Goal: Task Accomplishment & Management: Use online tool/utility

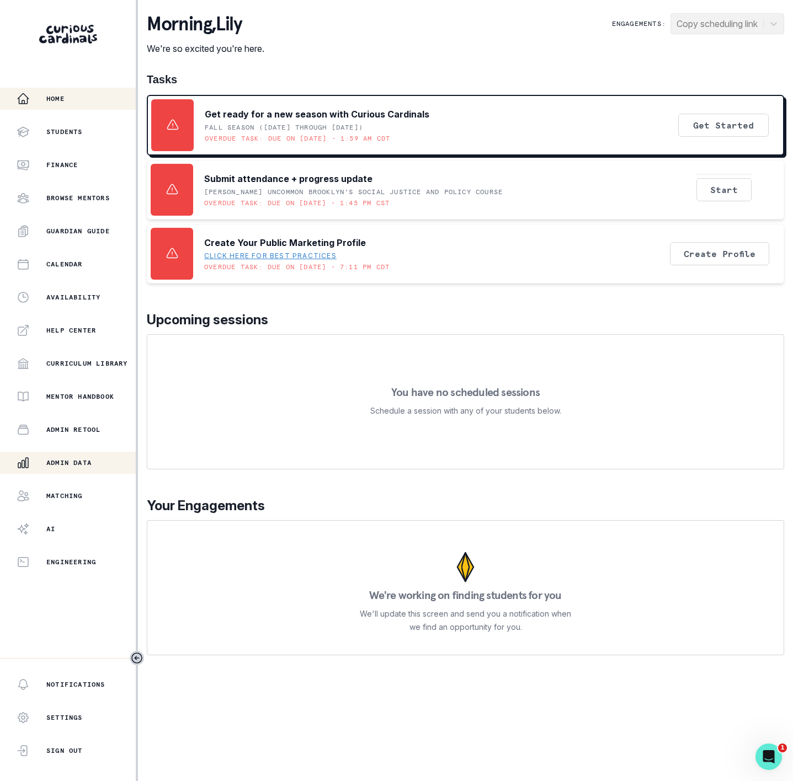
click at [86, 458] on p "Admin Data" at bounding box center [68, 462] width 45 height 9
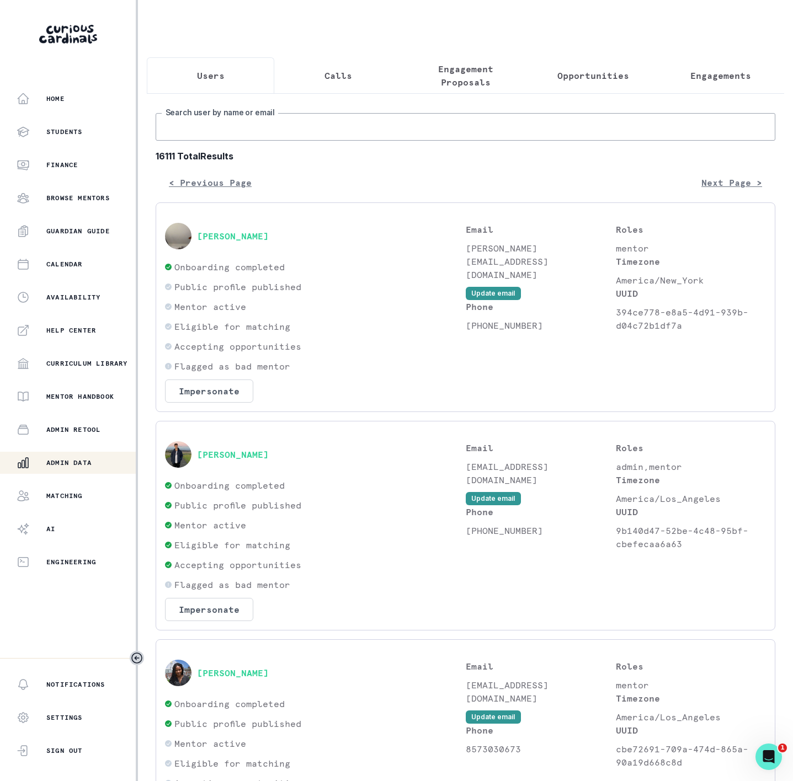
click at [217, 136] on input "Search user by name or email" at bounding box center [466, 127] width 620 height 28
paste input "[PERSON_NAME]"
type input "[PERSON_NAME]"
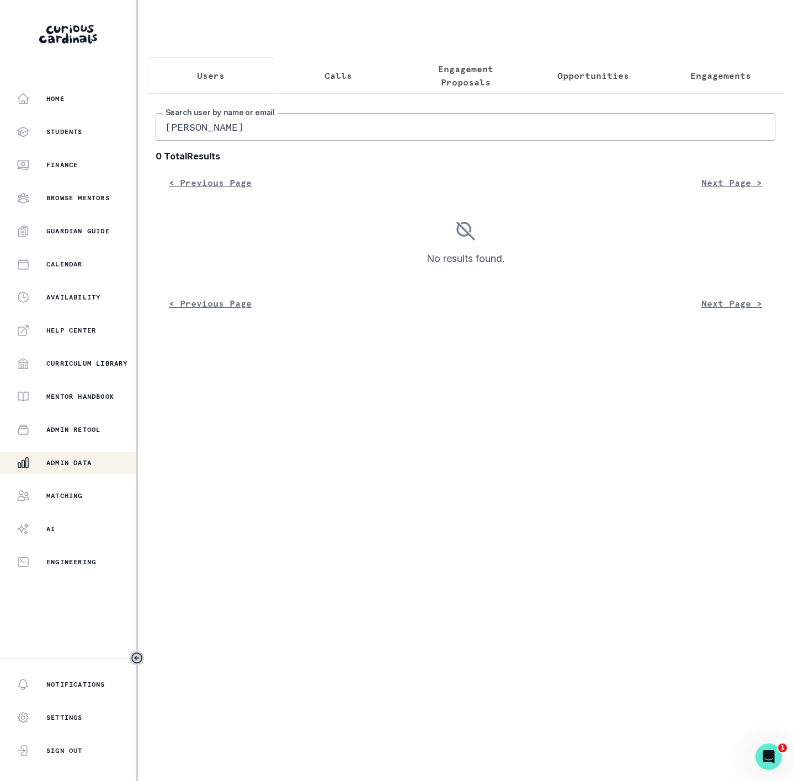
click at [275, 135] on input "[PERSON_NAME]" at bounding box center [466, 127] width 620 height 28
type input "[PERSON_NAME]"
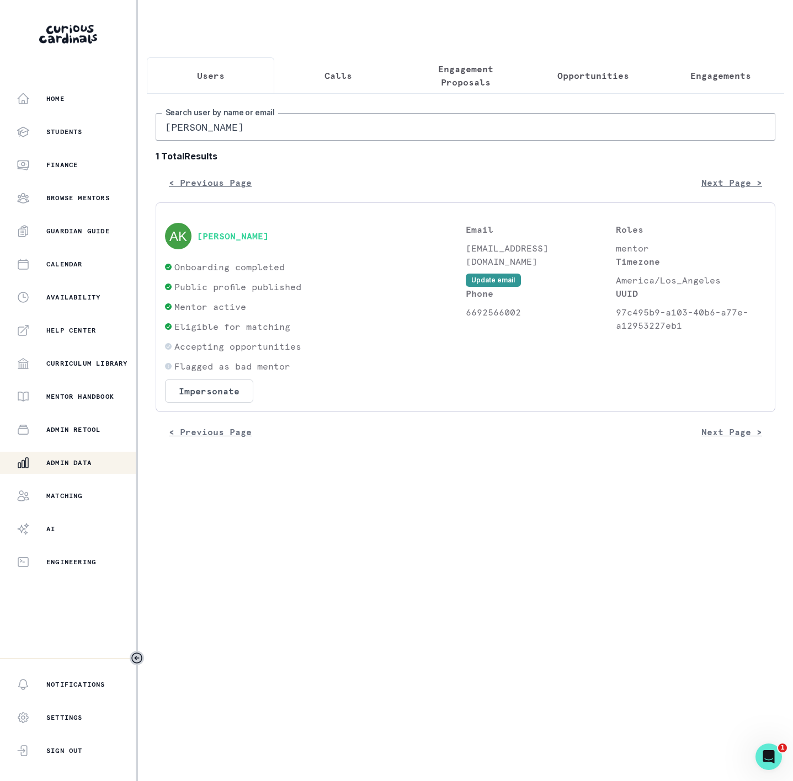
drag, startPoint x: 222, startPoint y: 257, endPoint x: 366, endPoint y: 262, distance: 144.6
click at [250, 249] on div "[PERSON_NAME]" at bounding box center [315, 236] width 301 height 26
click at [366, 249] on div "[PERSON_NAME]" at bounding box center [315, 236] width 301 height 26
click at [706, 88] on button "Engagements" at bounding box center [720, 75] width 127 height 36
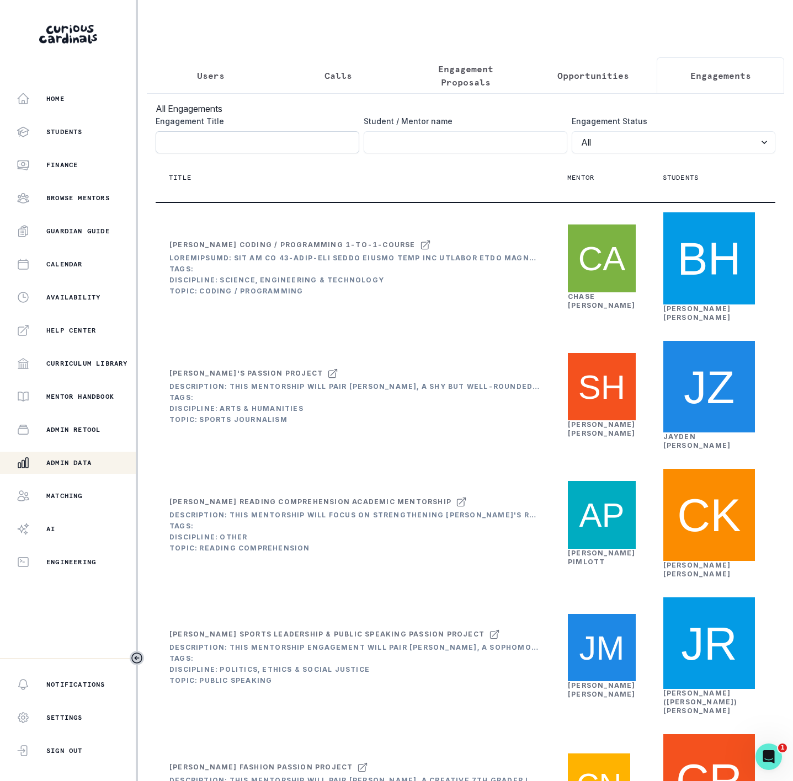
click at [207, 153] on input "Engagement Title" at bounding box center [258, 142] width 204 height 22
paste input "[PERSON_NAME] Passion Project"
type input "[PERSON_NAME] Passion Project"
click button "submit" at bounding box center [0, 0] width 0 height 0
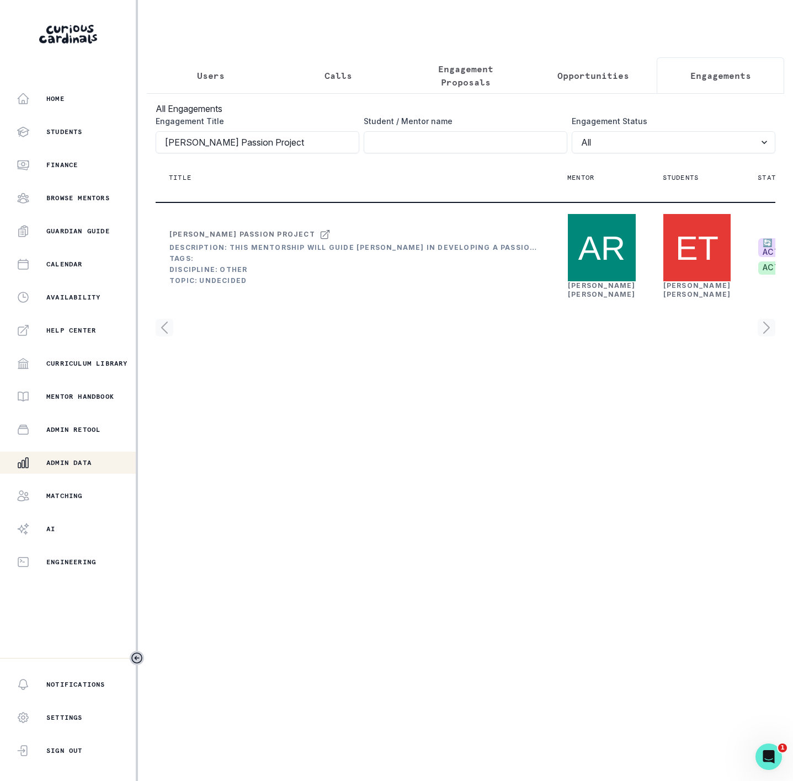
scroll to position [0, 184]
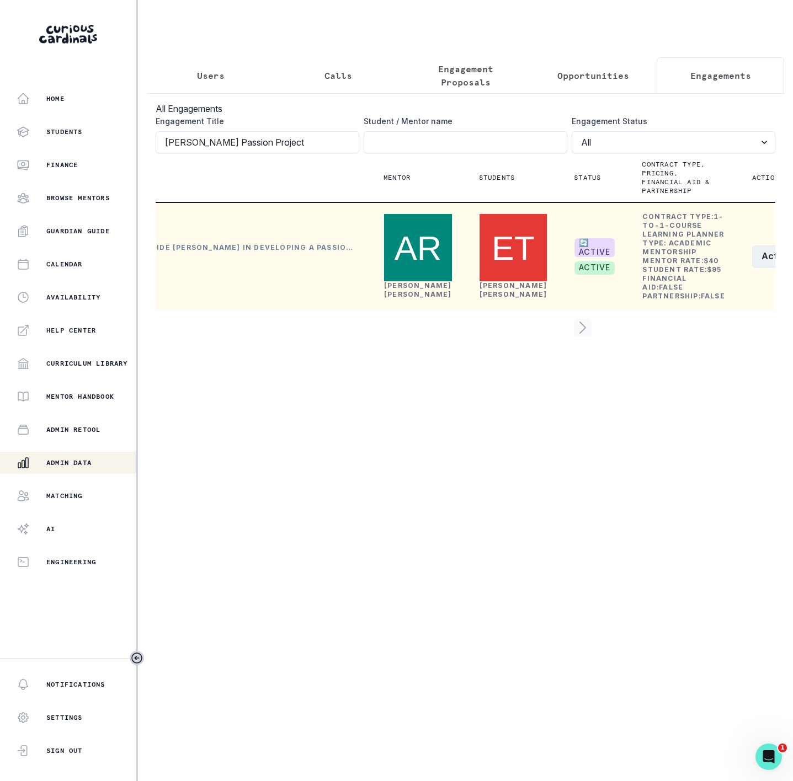
click at [752, 268] on button "Actions" at bounding box center [785, 257] width 66 height 22
click at [667, 337] on button "Edit" at bounding box center [700, 338] width 122 height 18
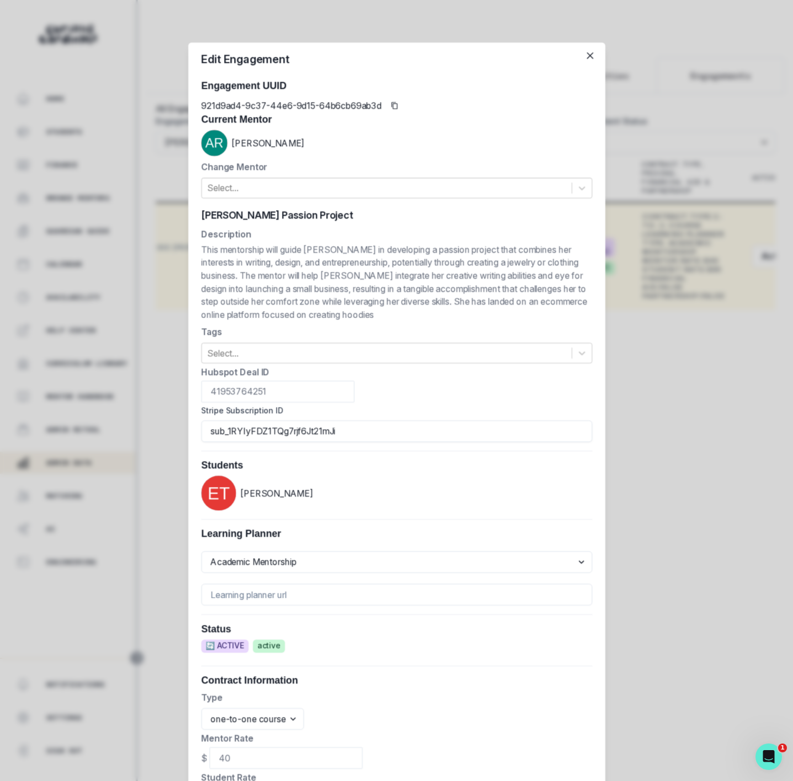
scroll to position [0, 166]
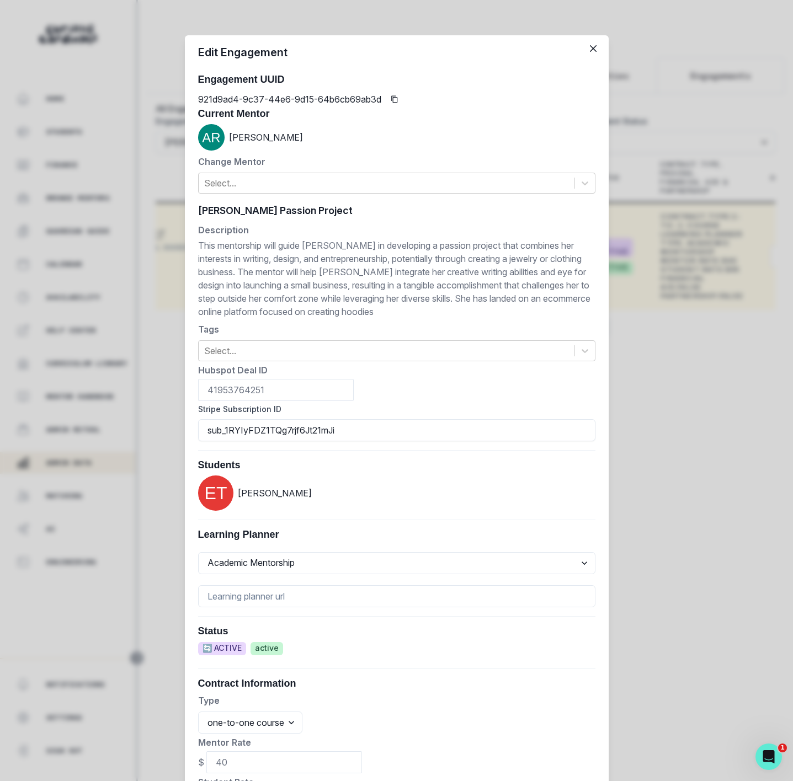
drag, startPoint x: 291, startPoint y: 426, endPoint x: 156, endPoint y: 422, distance: 135.2
click at [158, 424] on div "Edit Engagement Engagement UUID 921d9ad4-9c37-44e6-9d15-64b6cb69ab3d Current Me…" at bounding box center [396, 390] width 793 height 781
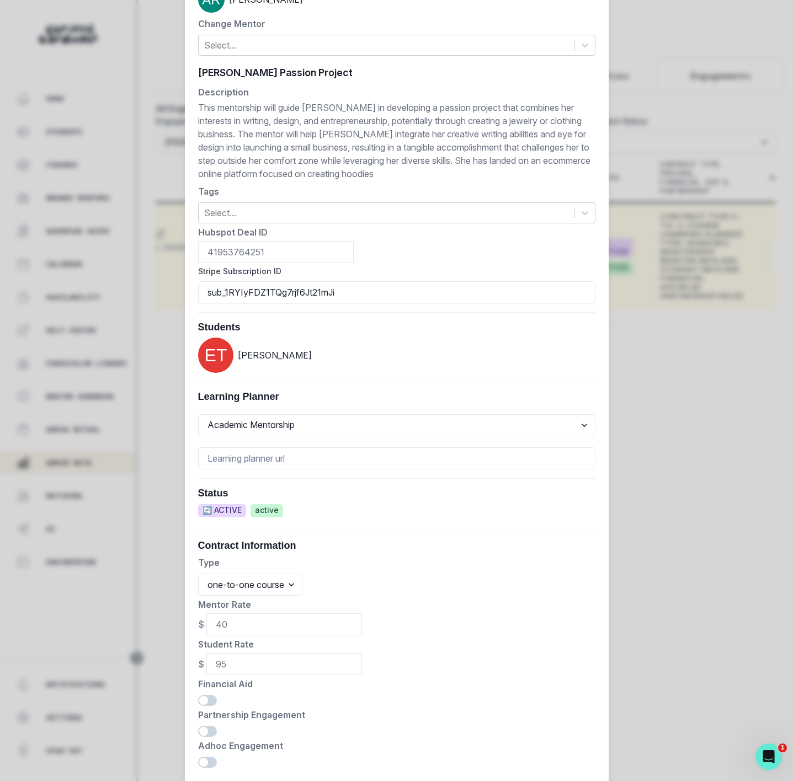
scroll to position [210, 0]
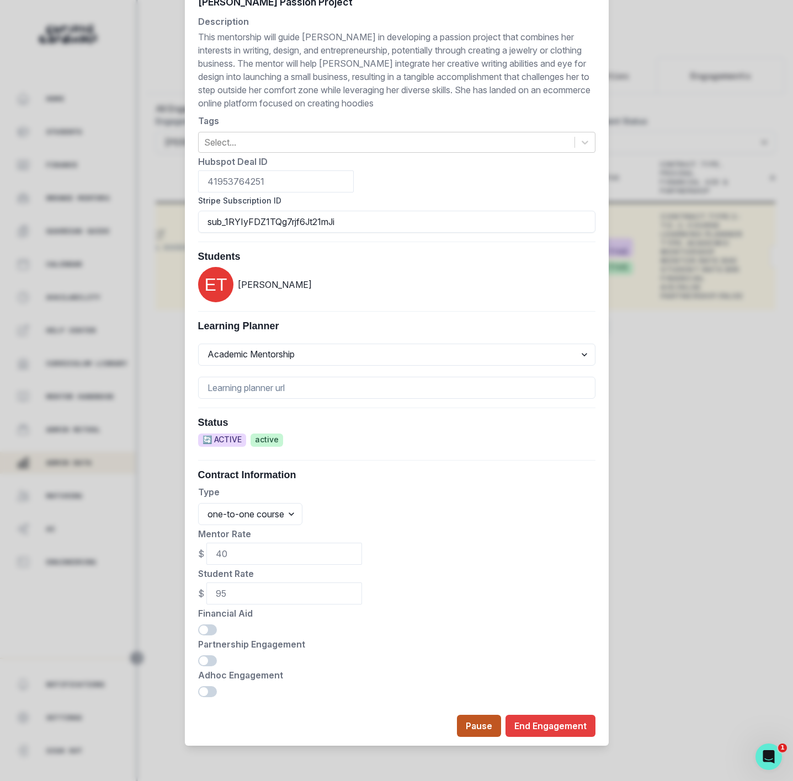
click at [477, 724] on button "Pause" at bounding box center [479, 726] width 44 height 22
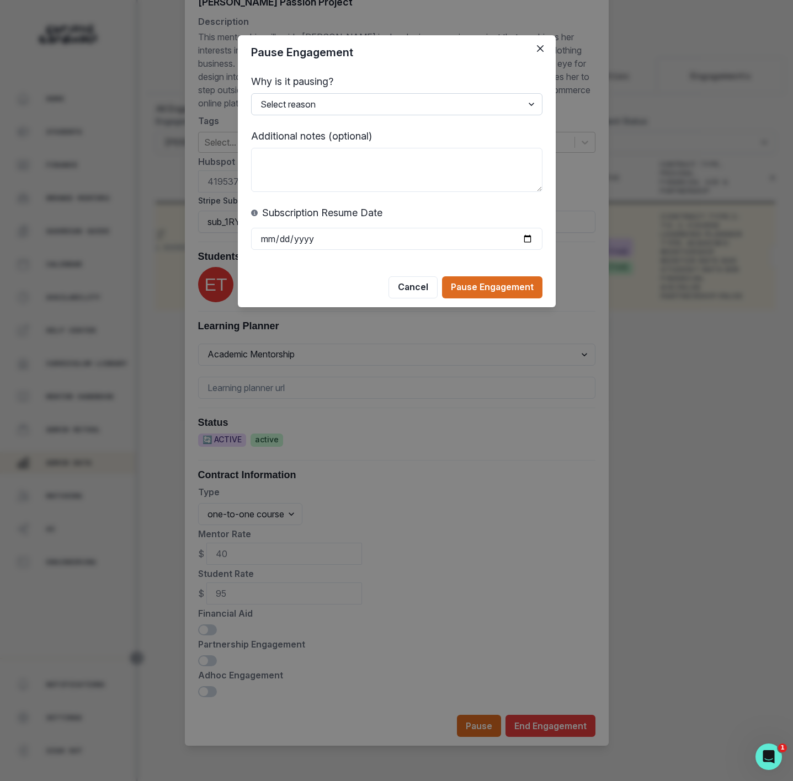
click at [318, 101] on select "Select reason Student busy Delayed start Mentor on vacation Other (please add a…" at bounding box center [396, 104] width 291 height 22
select select "Student busy"
click at [251, 93] on select "Select reason Student busy Delayed start Mentor on vacation Other (please add a…" at bounding box center [396, 104] width 291 height 22
click at [303, 158] on textarea at bounding box center [396, 170] width 291 height 44
click at [339, 164] on textarea "from mentor:" at bounding box center [396, 170] width 291 height 44
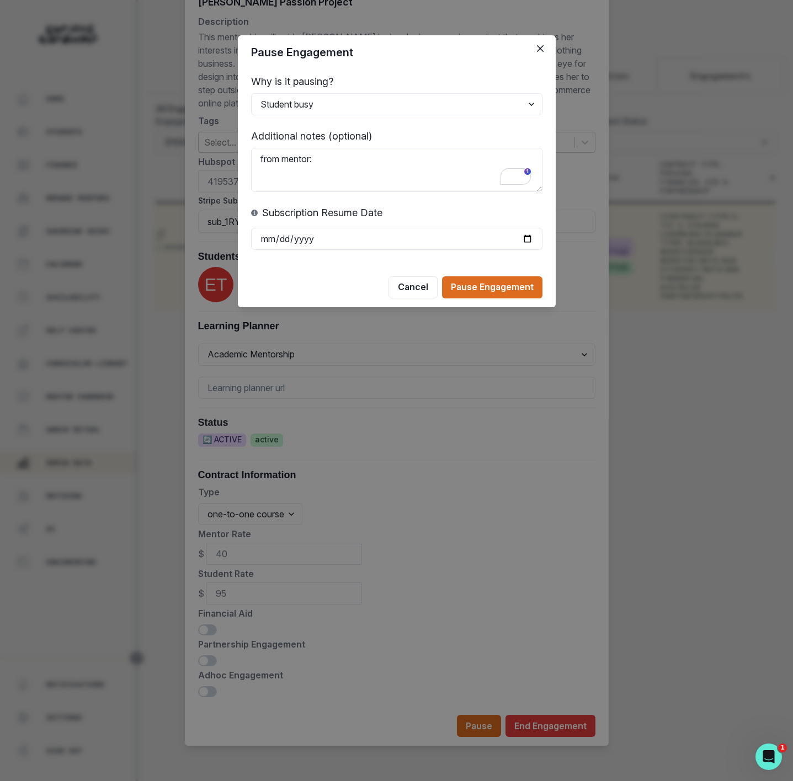
paste textarea "Pause date started [DATE]. Student is busy with school, will potentially resume…"
type textarea "from mentor: Pause date started [DATE]. Student is busy with school, will poten…"
click at [260, 243] on input "date" at bounding box center [396, 239] width 291 height 22
type input "[DATE]"
click at [476, 290] on button "Pause Engagement" at bounding box center [492, 287] width 100 height 22
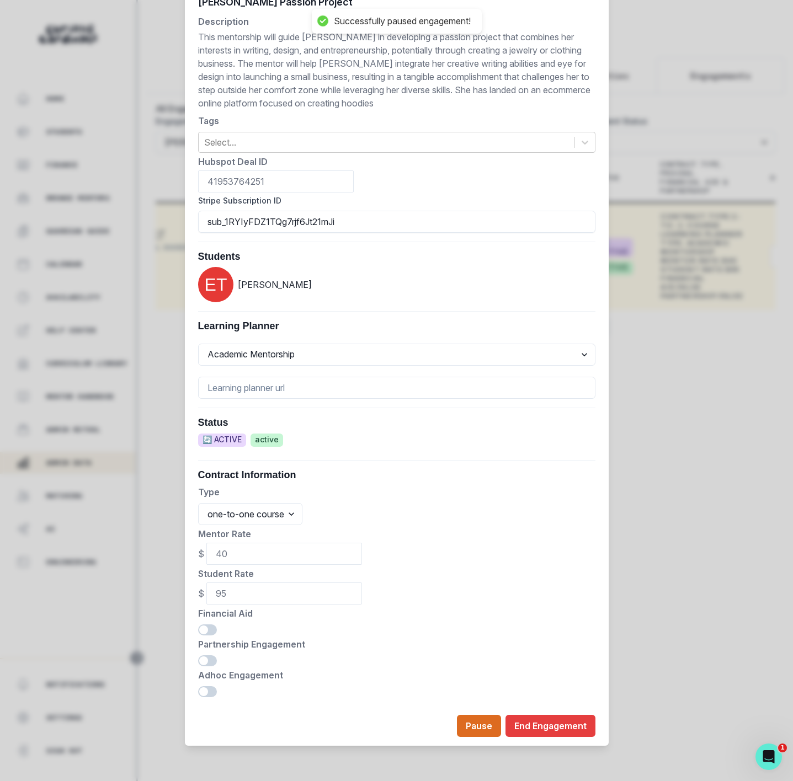
click at [676, 475] on div "Edit Engagement Engagement UUID 921d9ad4-9c37-44e6-9d15-64b6cb69ab3d Current Me…" at bounding box center [396, 390] width 793 height 781
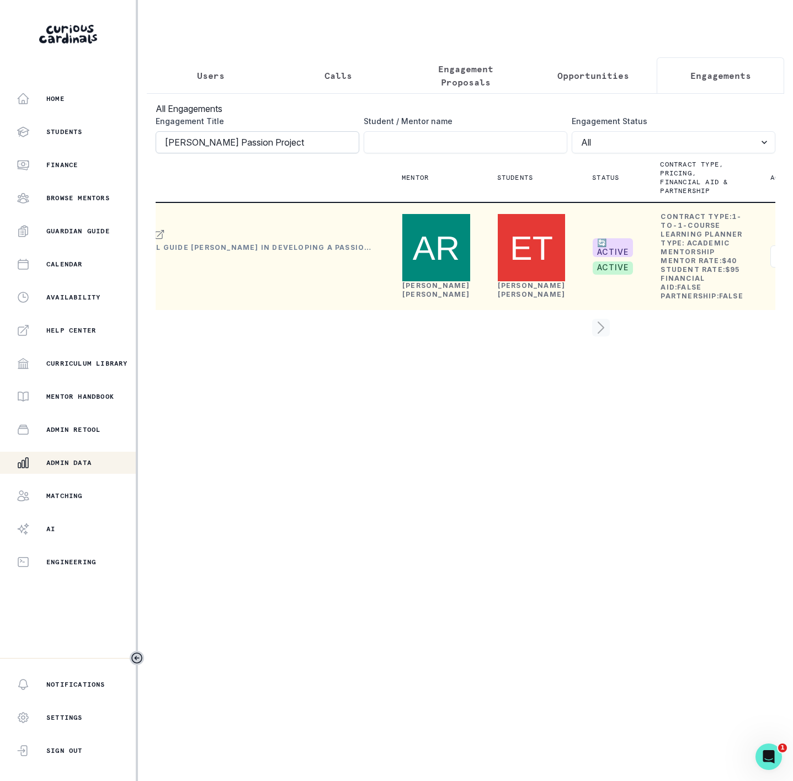
click at [297, 153] on input "[PERSON_NAME] Passion Project" at bounding box center [258, 142] width 204 height 22
click at [133, 661] on icon "Toggle sidebar" at bounding box center [137, 658] width 10 height 10
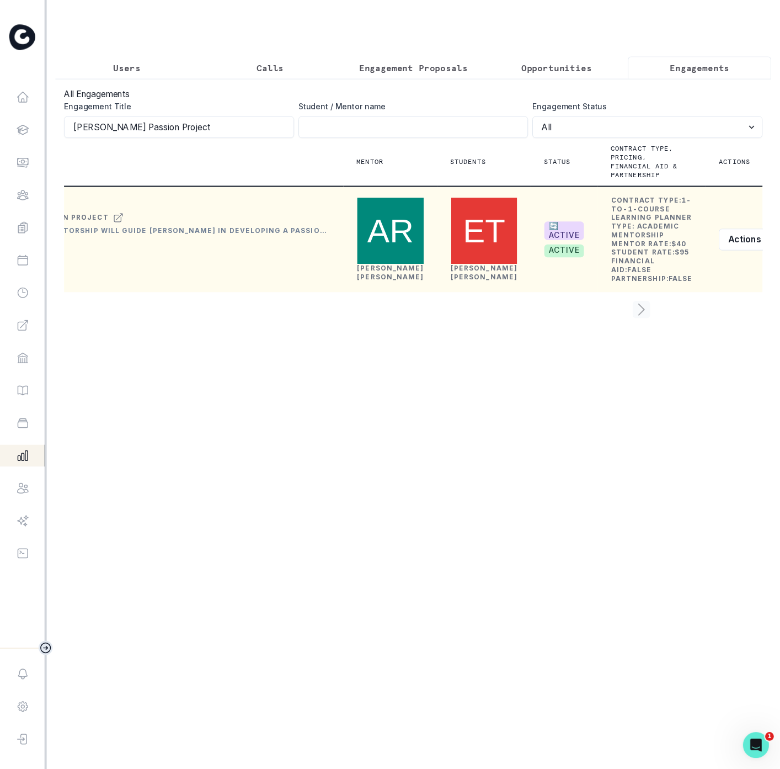
scroll to position [0, 93]
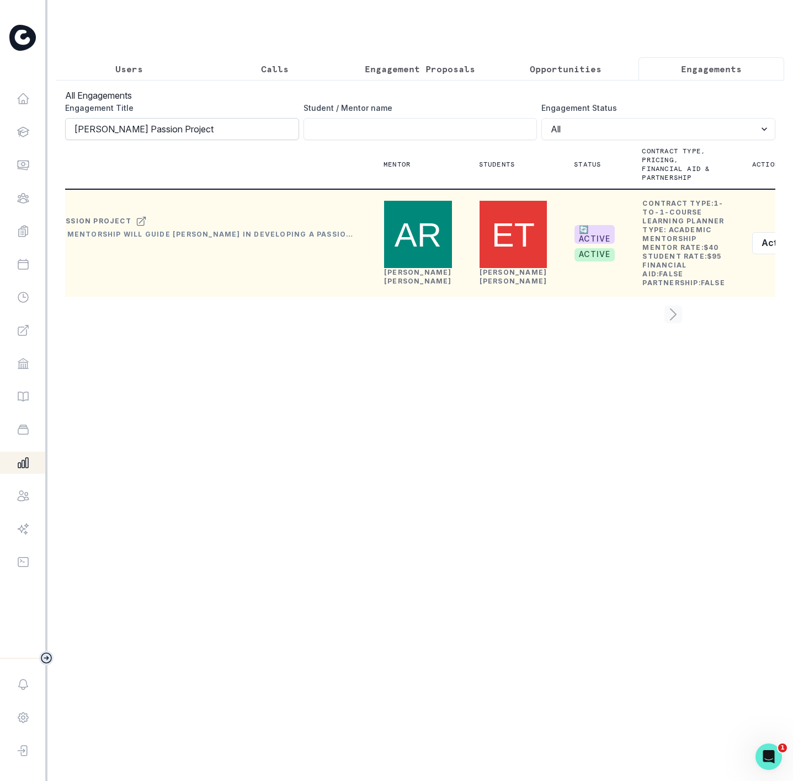
click at [207, 137] on input "[PERSON_NAME] Passion Project" at bounding box center [182, 129] width 234 height 22
click button "submit" at bounding box center [0, 0] width 0 height 0
drag, startPoint x: 235, startPoint y: 138, endPoint x: -154, endPoint y: 153, distance: 389.3
click at [0, 153] on html "Home Students Finance Browse Mentors Guardian Guide Calendar Availability Help …" at bounding box center [396, 390] width 793 height 781
drag, startPoint x: 85, startPoint y: 73, endPoint x: 98, endPoint y: 78, distance: 14.0
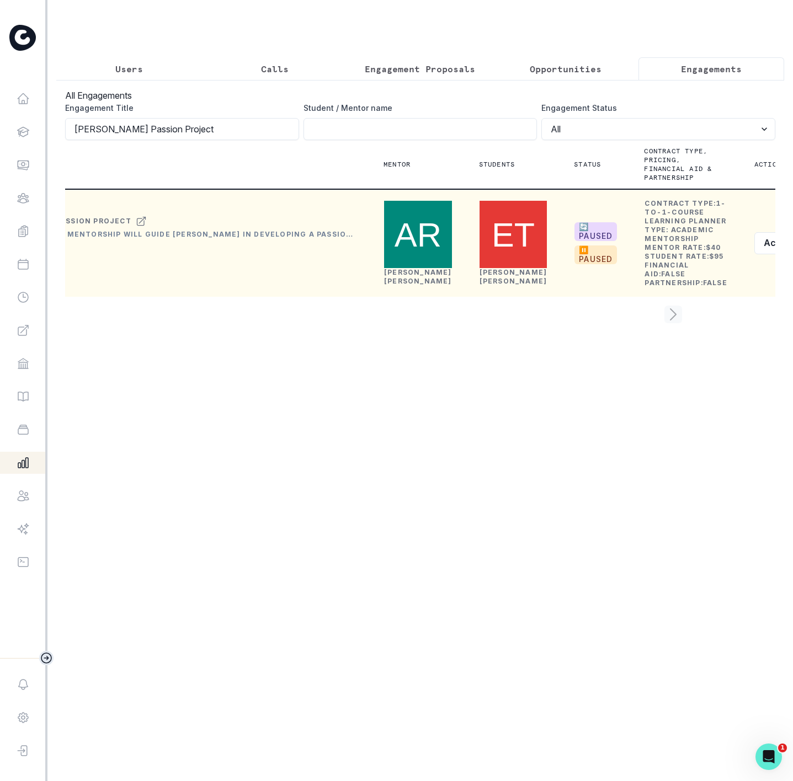
click at [88, 75] on button "Users" at bounding box center [129, 68] width 146 height 23
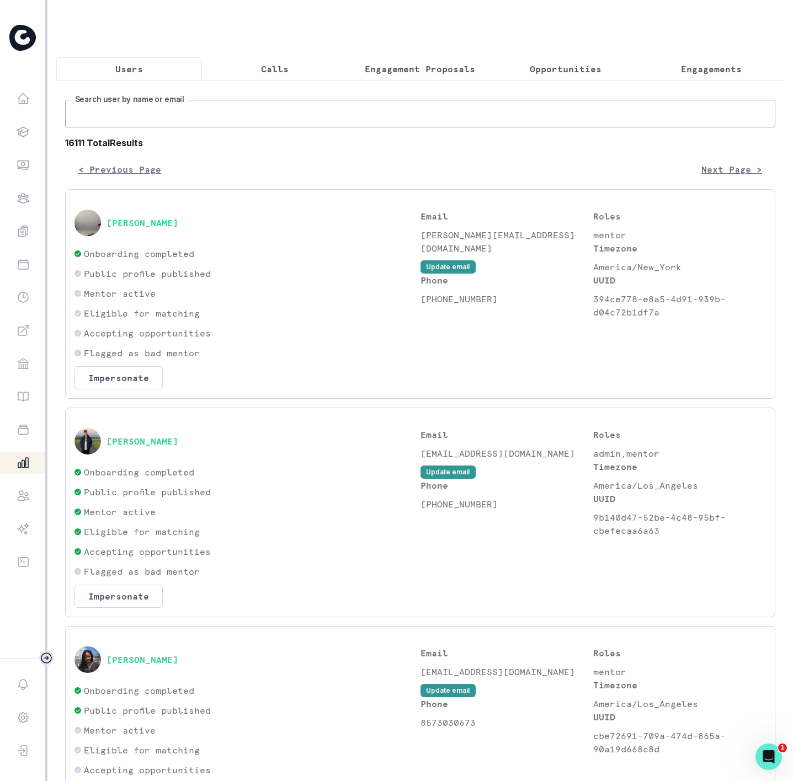
click at [134, 127] on input "Search user by name or email" at bounding box center [420, 114] width 710 height 28
paste input "[PERSON_NAME]"
type input "[PERSON_NAME]"
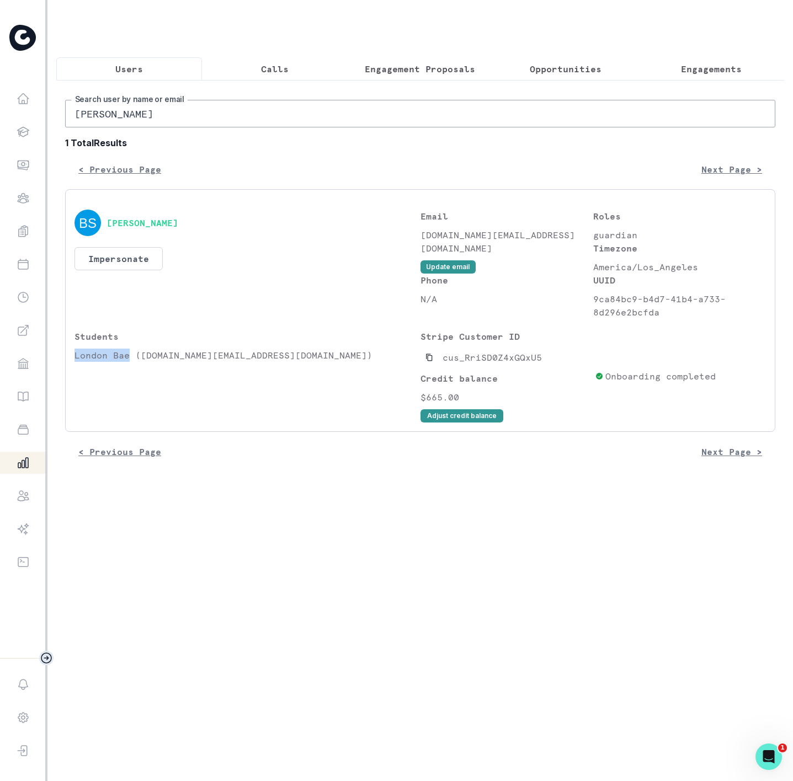
drag, startPoint x: 74, startPoint y: 368, endPoint x: 131, endPoint y: 365, distance: 56.4
click at [131, 362] on p "London Bae ([DOMAIN_NAME][EMAIL_ADDRESS][DOMAIN_NAME])" at bounding box center [247, 355] width 346 height 13
copy p "London Bae"
drag, startPoint x: 106, startPoint y: 129, endPoint x: -29, endPoint y: 129, distance: 135.7
click at [0, 129] on html "Home Students Finance Browse Mentors Guardian Guide Calendar Availability Help …" at bounding box center [396, 390] width 793 height 781
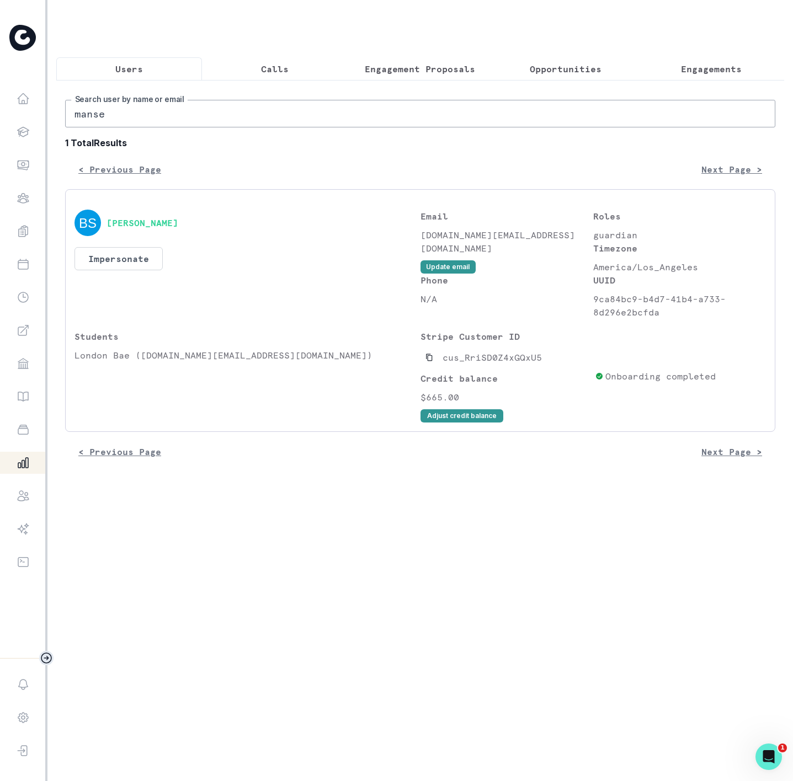
type input "mansey"
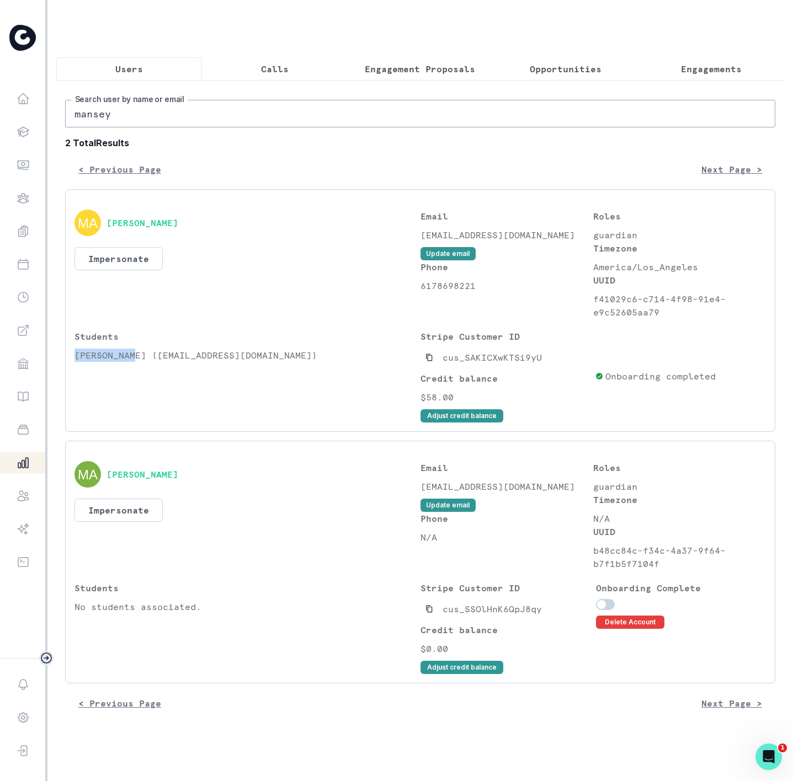
drag, startPoint x: 75, startPoint y: 367, endPoint x: 136, endPoint y: 364, distance: 60.8
click at [136, 362] on p "[PERSON_NAME] ([EMAIL_ADDRESS][DOMAIN_NAME])" at bounding box center [247, 355] width 346 height 13
copy p "[PERSON_NAME]"
drag, startPoint x: 146, startPoint y: 116, endPoint x: -104, endPoint y: 151, distance: 252.3
click at [0, 151] on html "Home Students Finance Browse Mentors Guardian Guide Calendar Availability Help …" at bounding box center [396, 390] width 793 height 781
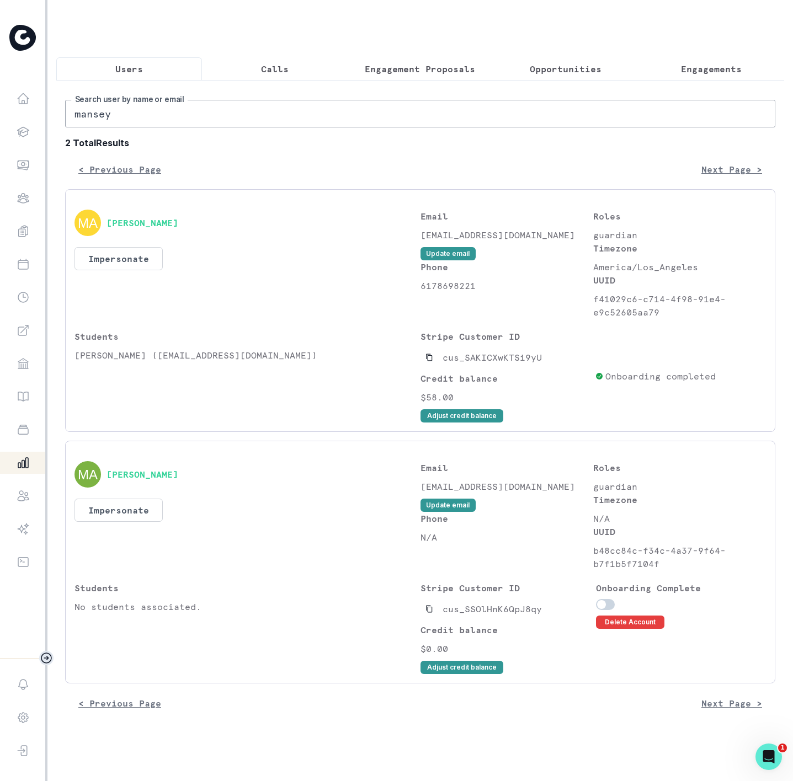
paste input "[PERSON_NAME]"
type input "[PERSON_NAME]"
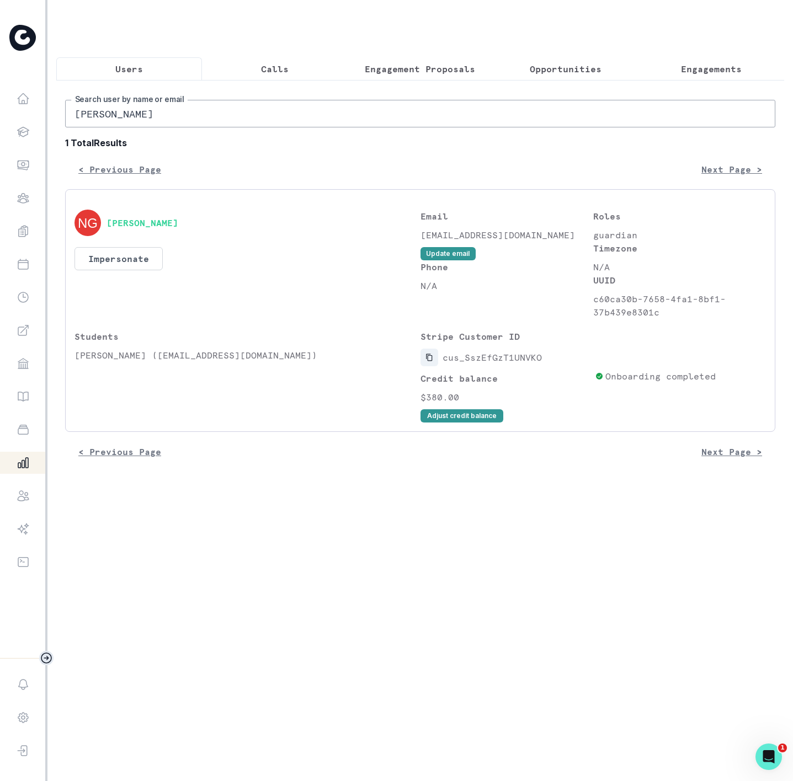
click at [428, 361] on icon "Copied to clipboard" at bounding box center [429, 358] width 8 height 8
drag, startPoint x: 182, startPoint y: 126, endPoint x: -95, endPoint y: 145, distance: 278.2
click at [0, 145] on html "Home Students Finance Browse Mentors Guardian Guide Calendar Availability Help …" at bounding box center [396, 390] width 793 height 781
type input "mansey"
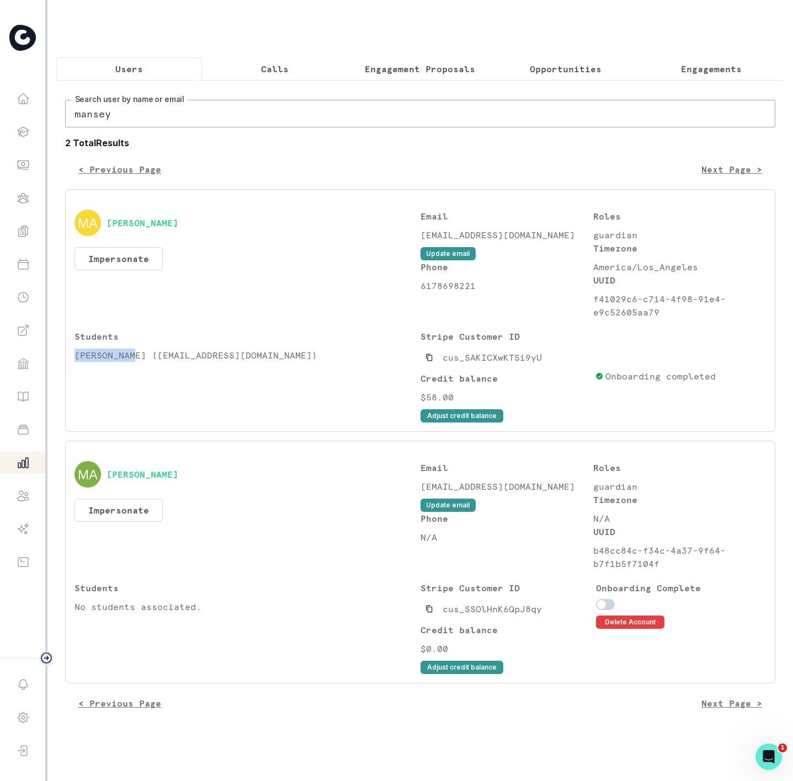
drag, startPoint x: 76, startPoint y: 366, endPoint x: 136, endPoint y: 379, distance: 61.5
click at [136, 379] on div "Students [PERSON_NAME] ([EMAIL_ADDRESS][DOMAIN_NAME])" at bounding box center [247, 376] width 346 height 93
copy p "[PERSON_NAME]"
click at [681, 68] on p "Engagements" at bounding box center [711, 68] width 61 height 13
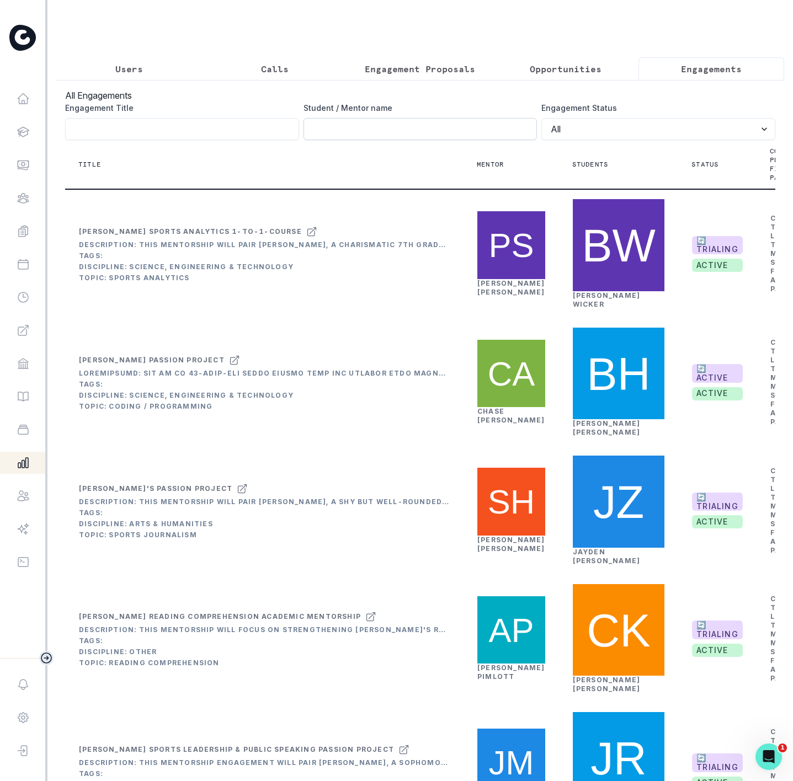
click at [349, 132] on input "Engagement Title" at bounding box center [420, 129] width 234 height 22
paste input "[PERSON_NAME]"
type input "[PERSON_NAME]"
click button "submit" at bounding box center [0, 0] width 0 height 0
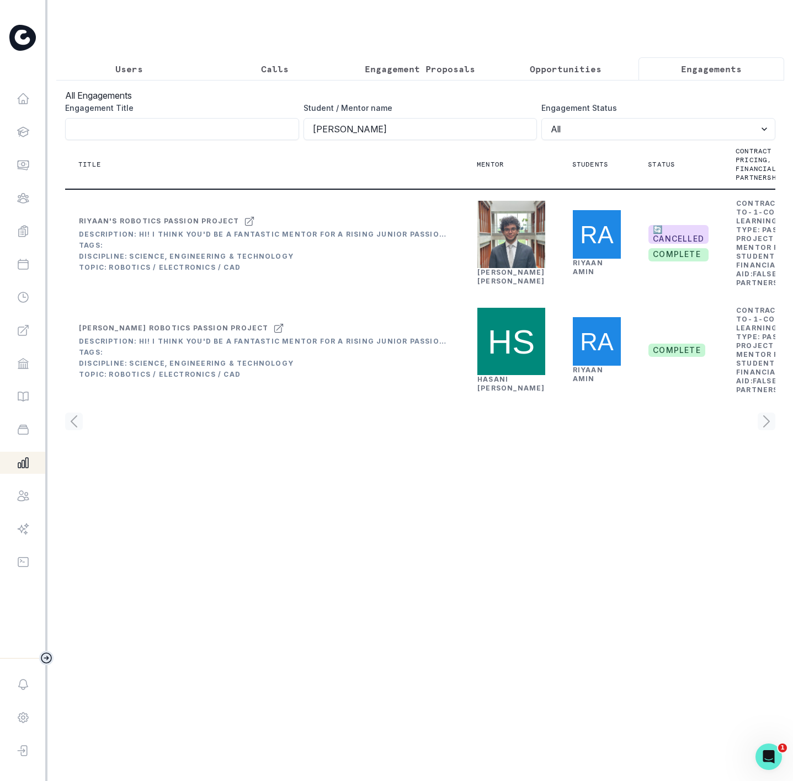
click at [123, 74] on p "Users" at bounding box center [129, 68] width 28 height 13
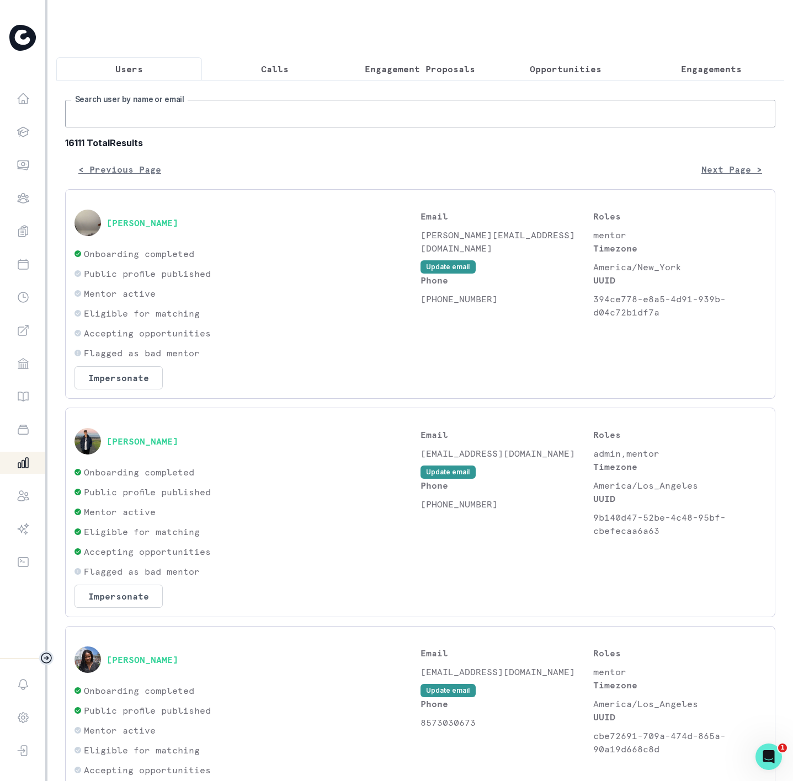
click at [106, 127] on input "Search user by name or email" at bounding box center [420, 114] width 710 height 28
paste input "[PERSON_NAME]"
type input "[PERSON_NAME]"
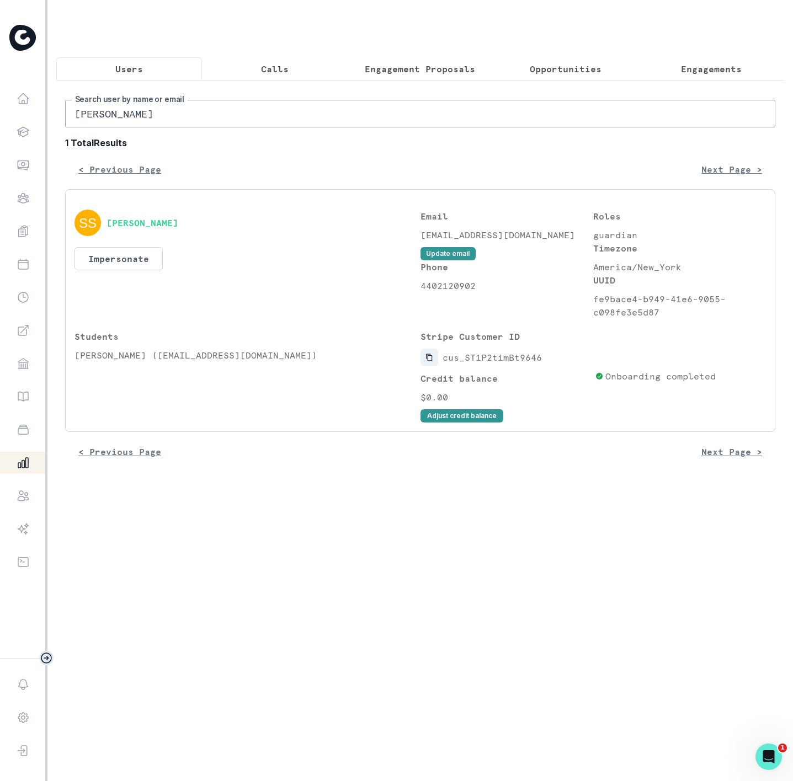
click at [430, 361] on icon "Copied to clipboard" at bounding box center [429, 358] width 8 height 8
click at [136, 269] on button "Impersonate" at bounding box center [118, 258] width 88 height 23
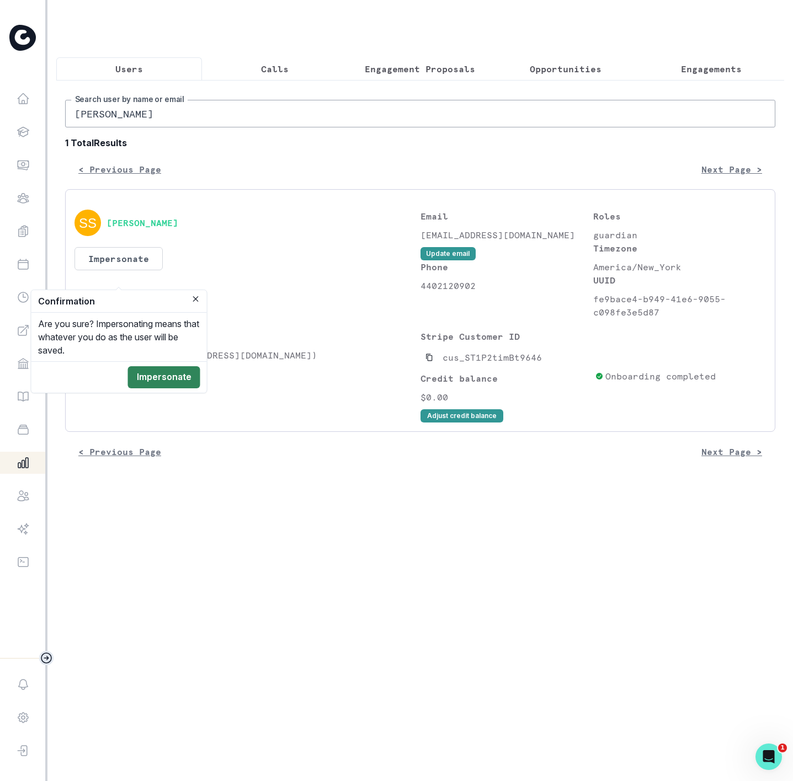
click at [175, 384] on button "Impersonate" at bounding box center [164, 377] width 72 height 22
